Goal: Find specific page/section: Find specific page/section

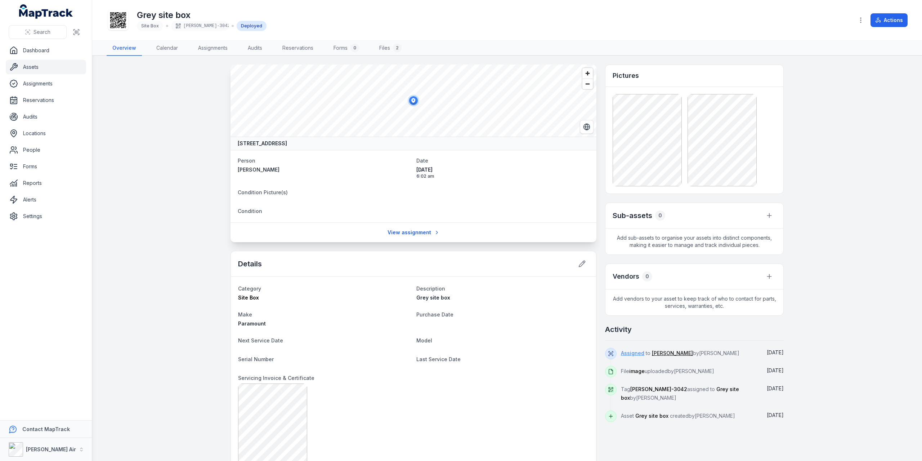
click at [631, 352] on link "Assigned" at bounding box center [632, 352] width 23 height 7
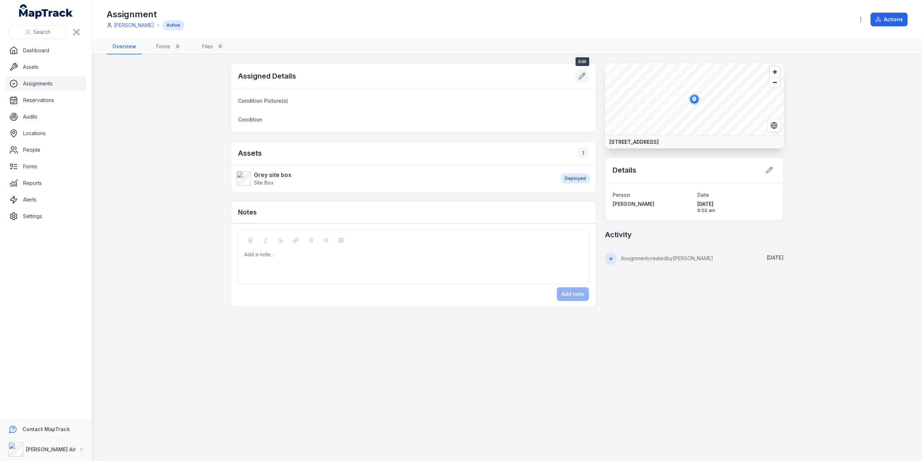
click at [582, 72] on icon at bounding box center [582, 75] width 7 height 7
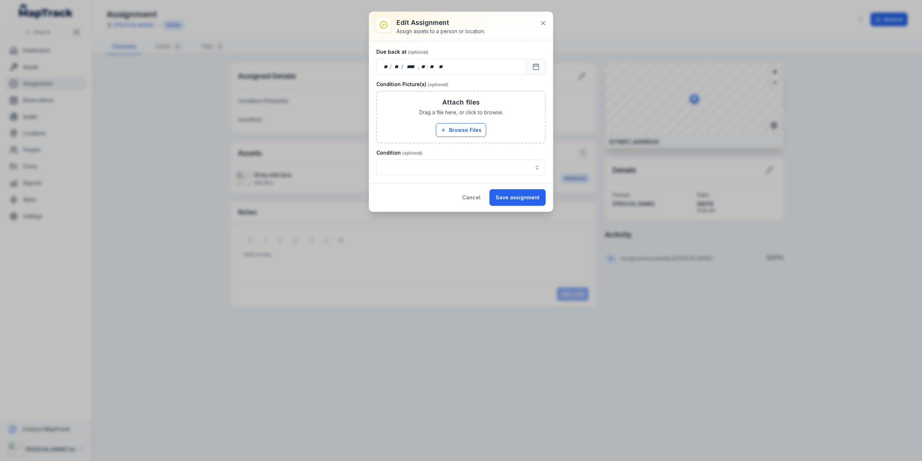
click at [478, 35] on div at bounding box center [461, 26] width 184 height 29
drag, startPoint x: 469, startPoint y: 32, endPoint x: 431, endPoint y: 30, distance: 37.9
click at [464, 31] on div "Assign assets to a person or location." at bounding box center [441, 31] width 89 height 7
click at [424, 28] on div "Assign assets to a person or location." at bounding box center [441, 31] width 89 height 7
click at [480, 196] on button "Cancel" at bounding box center [471, 197] width 31 height 17
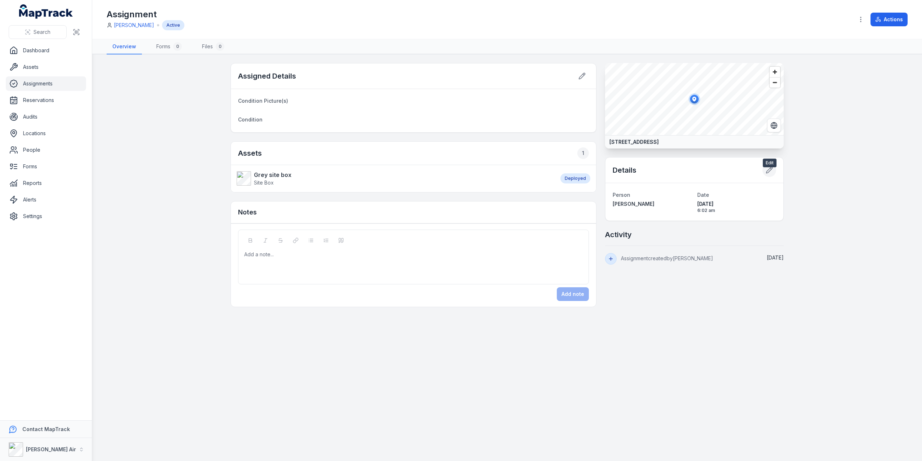
click at [774, 177] on button at bounding box center [770, 170] width 14 height 14
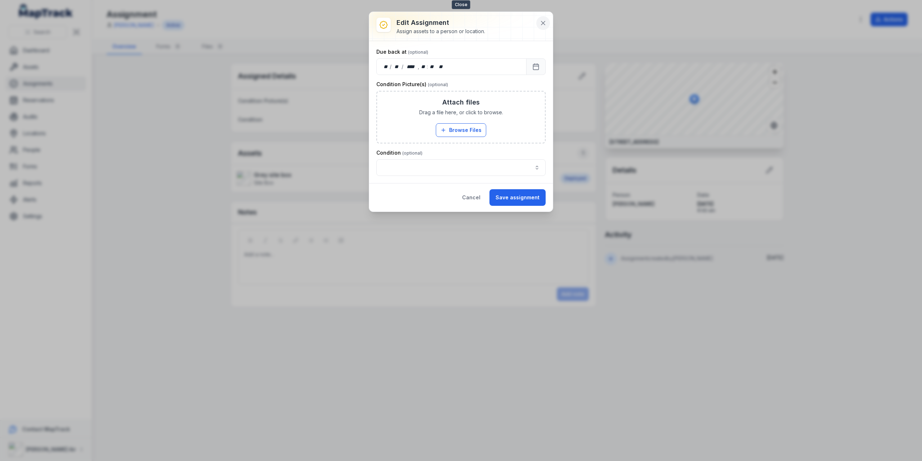
click at [547, 18] on button at bounding box center [543, 23] width 14 height 14
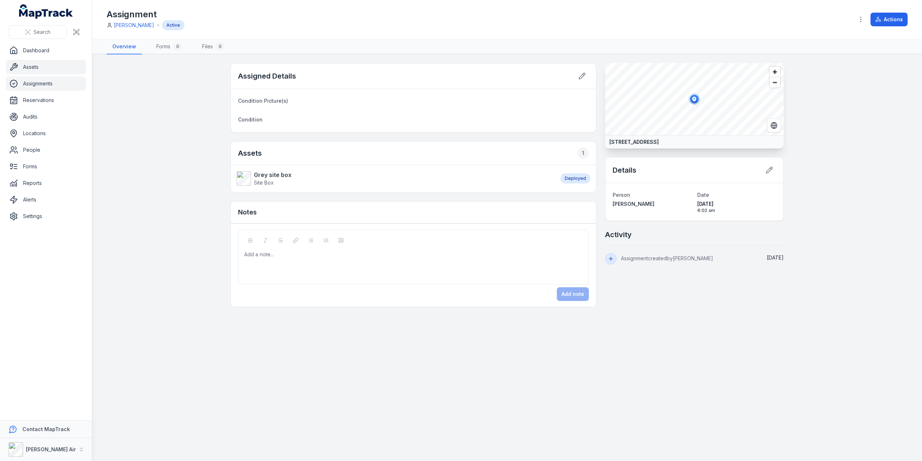
click at [46, 68] on link "Assets" at bounding box center [46, 67] width 80 height 14
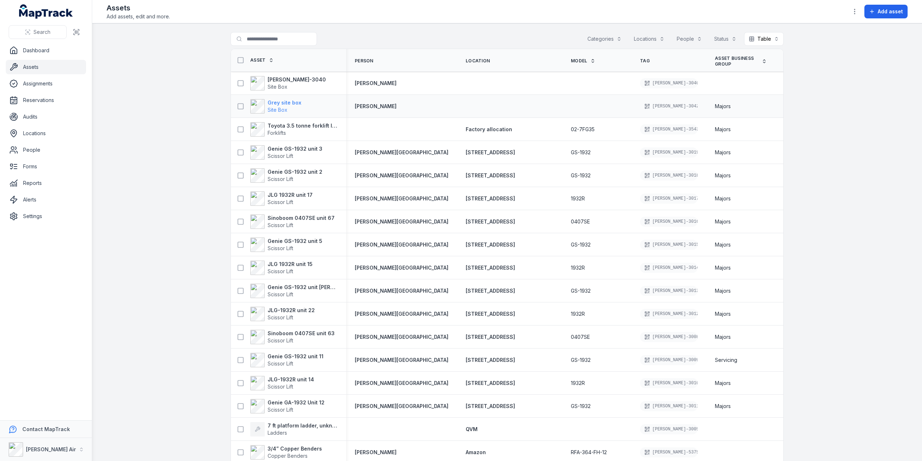
click at [285, 101] on strong "Grey site box" at bounding box center [285, 102] width 34 height 7
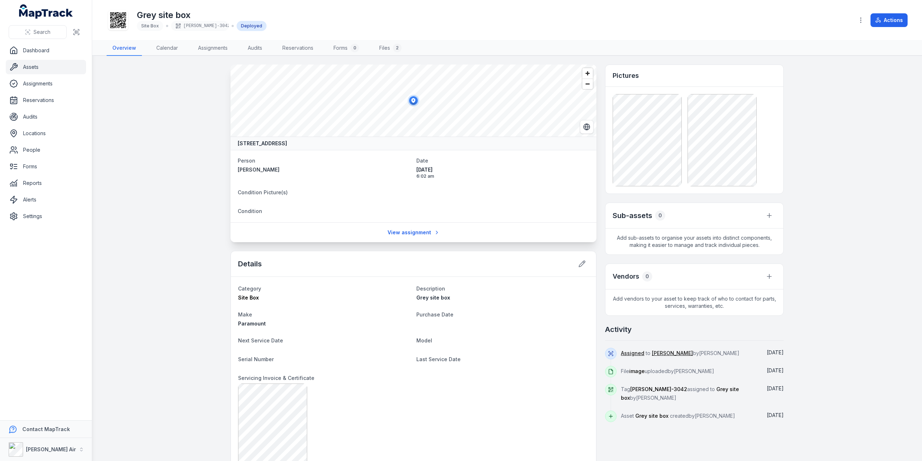
click at [29, 64] on link "Assets" at bounding box center [46, 67] width 80 height 14
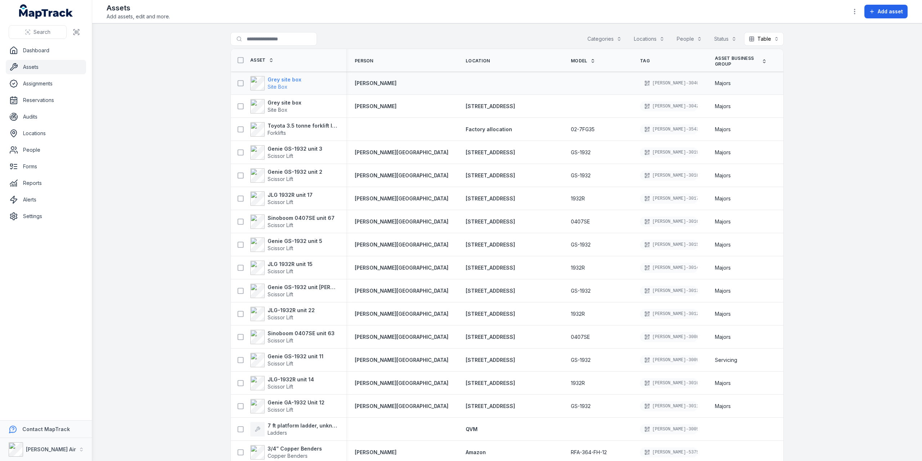
click at [275, 80] on strong "Grey site box" at bounding box center [285, 79] width 34 height 7
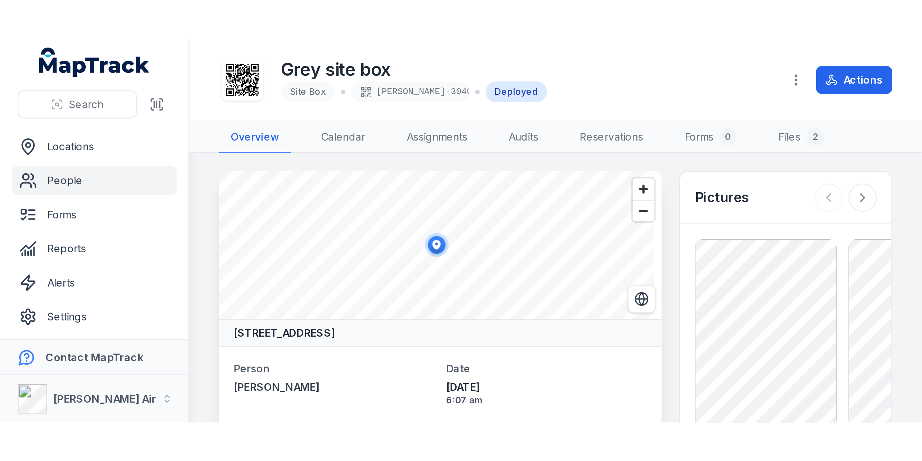
scroll to position [81, 0]
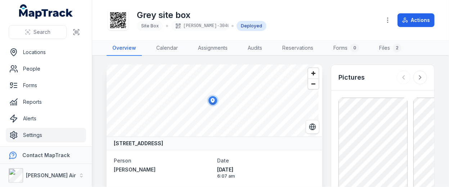
click at [32, 131] on link "Settings" at bounding box center [46, 135] width 80 height 14
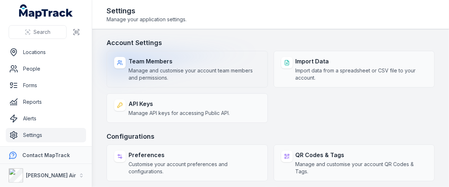
click at [177, 70] on span "Manage and customise your account team members and permissions." at bounding box center [195, 74] width 132 height 14
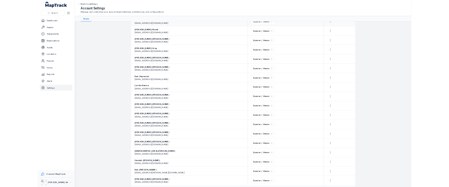
scroll to position [813, 0]
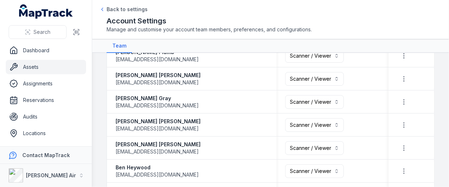
click at [36, 63] on link "Assets" at bounding box center [46, 67] width 80 height 14
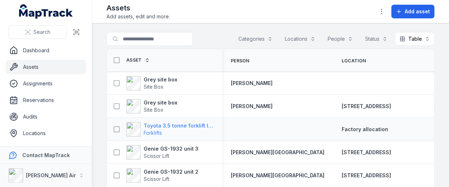
click at [200, 127] on strong "Toyota 3.5 tonne forklift lpg" at bounding box center [179, 125] width 70 height 7
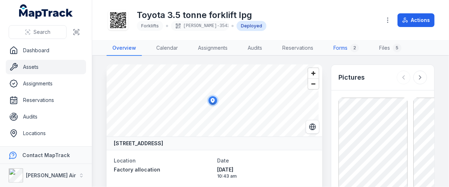
click at [344, 48] on link "Forms 2" at bounding box center [346, 48] width 37 height 15
